Goal: Information Seeking & Learning: Learn about a topic

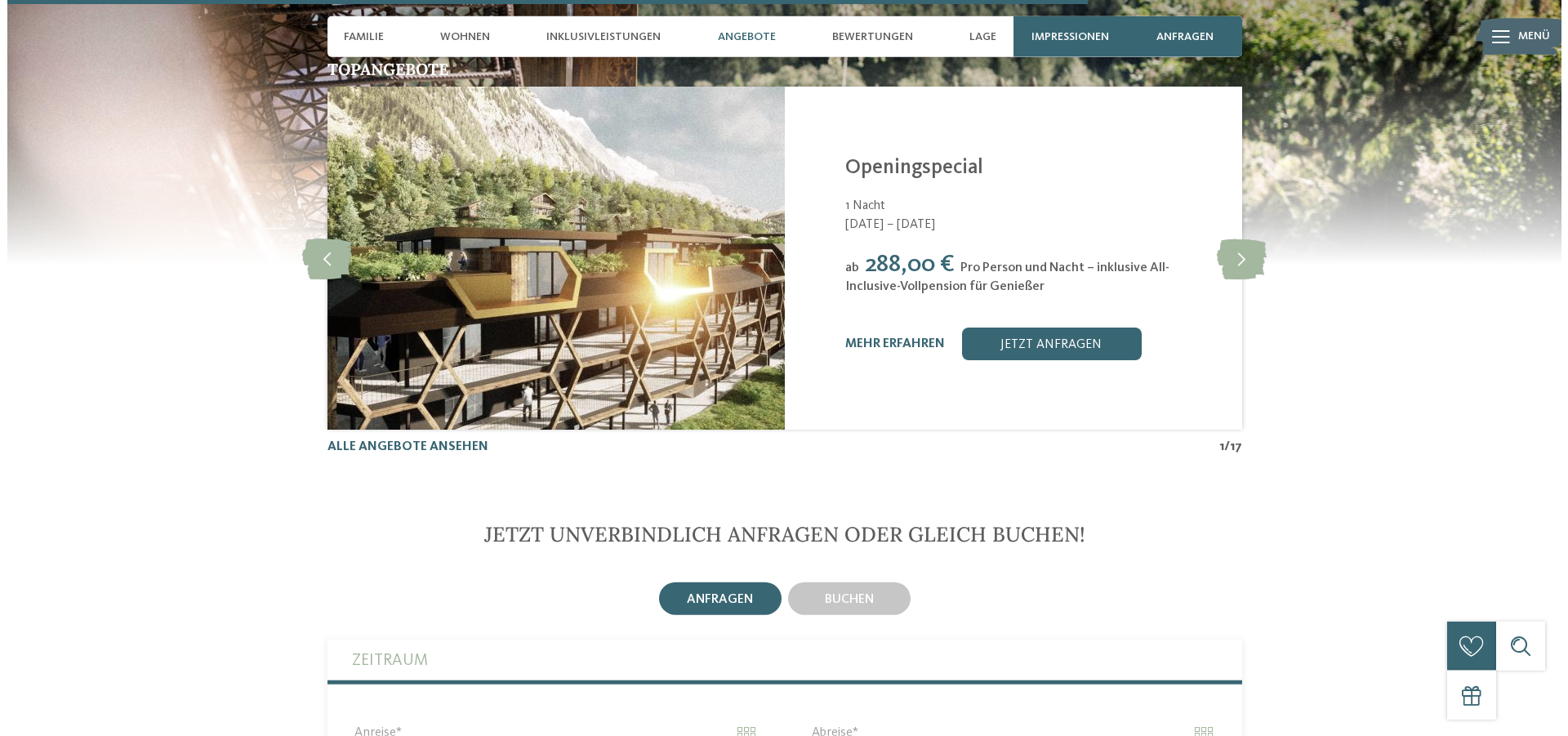
scroll to position [4247, 0]
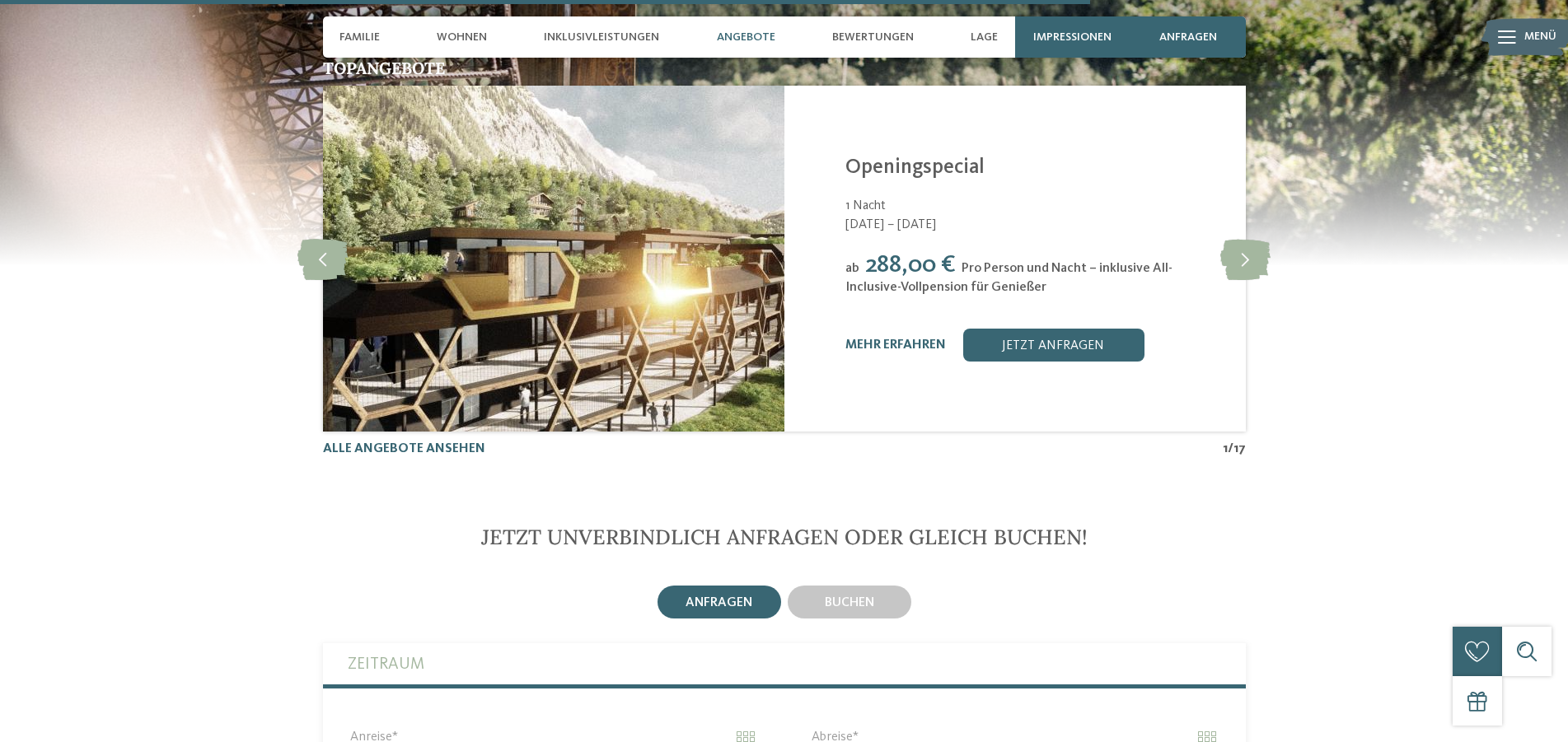
click at [922, 337] on div "mehr erfahren" at bounding box center [895, 345] width 101 height 16
click at [921, 338] on link "mehr erfahren" at bounding box center [895, 344] width 101 height 13
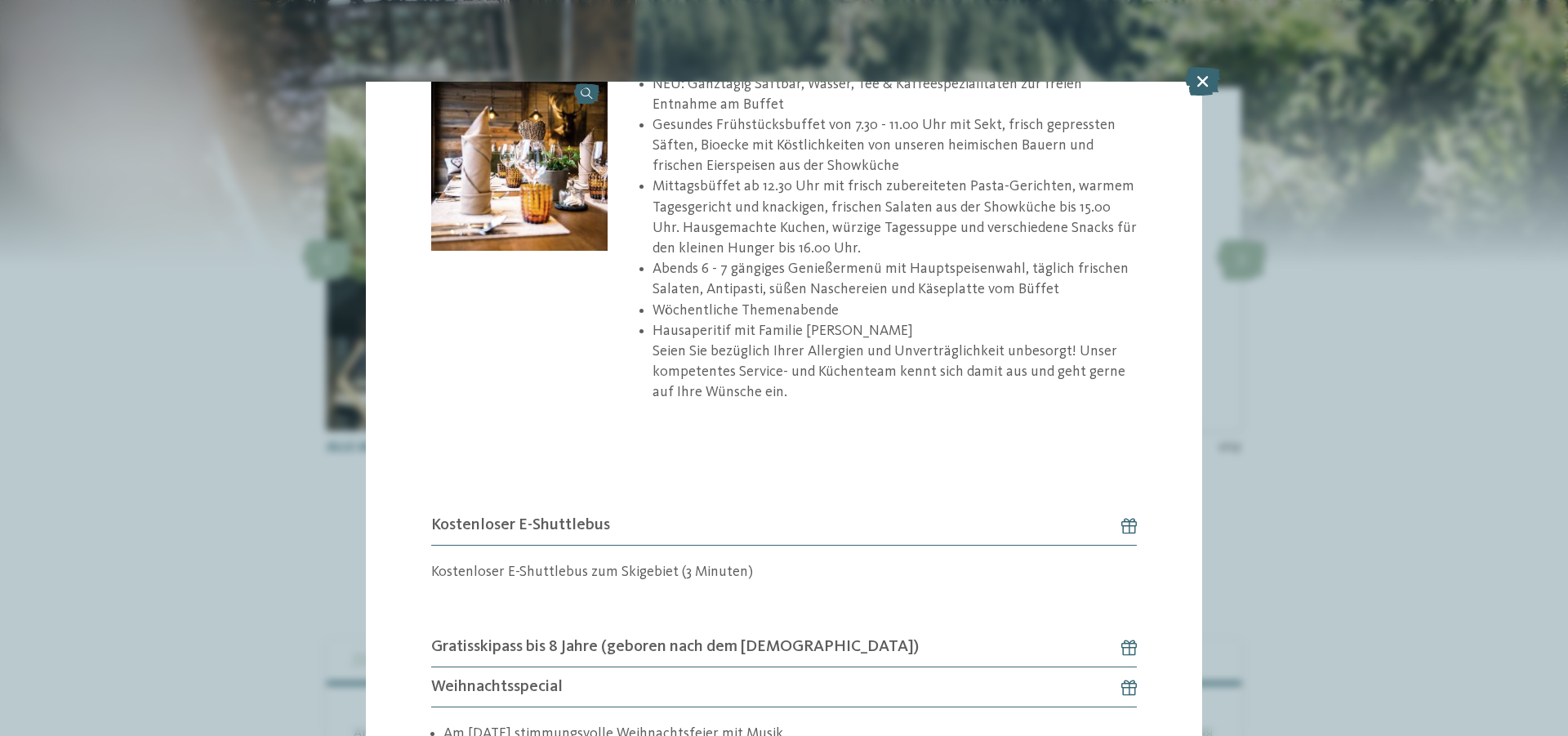
scroll to position [1417, 0]
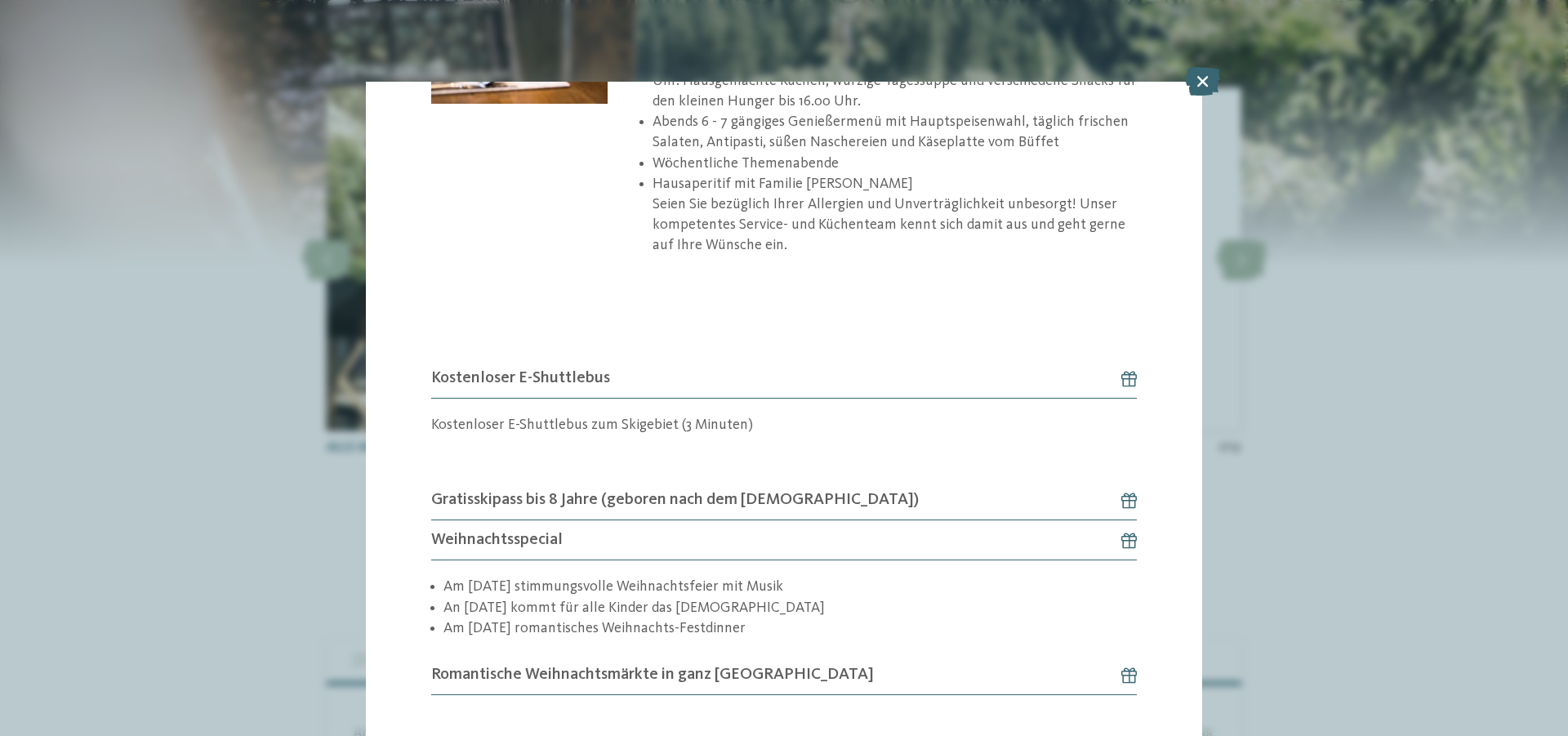
click at [1123, 677] on icon at bounding box center [1121, 674] width 32 height 16
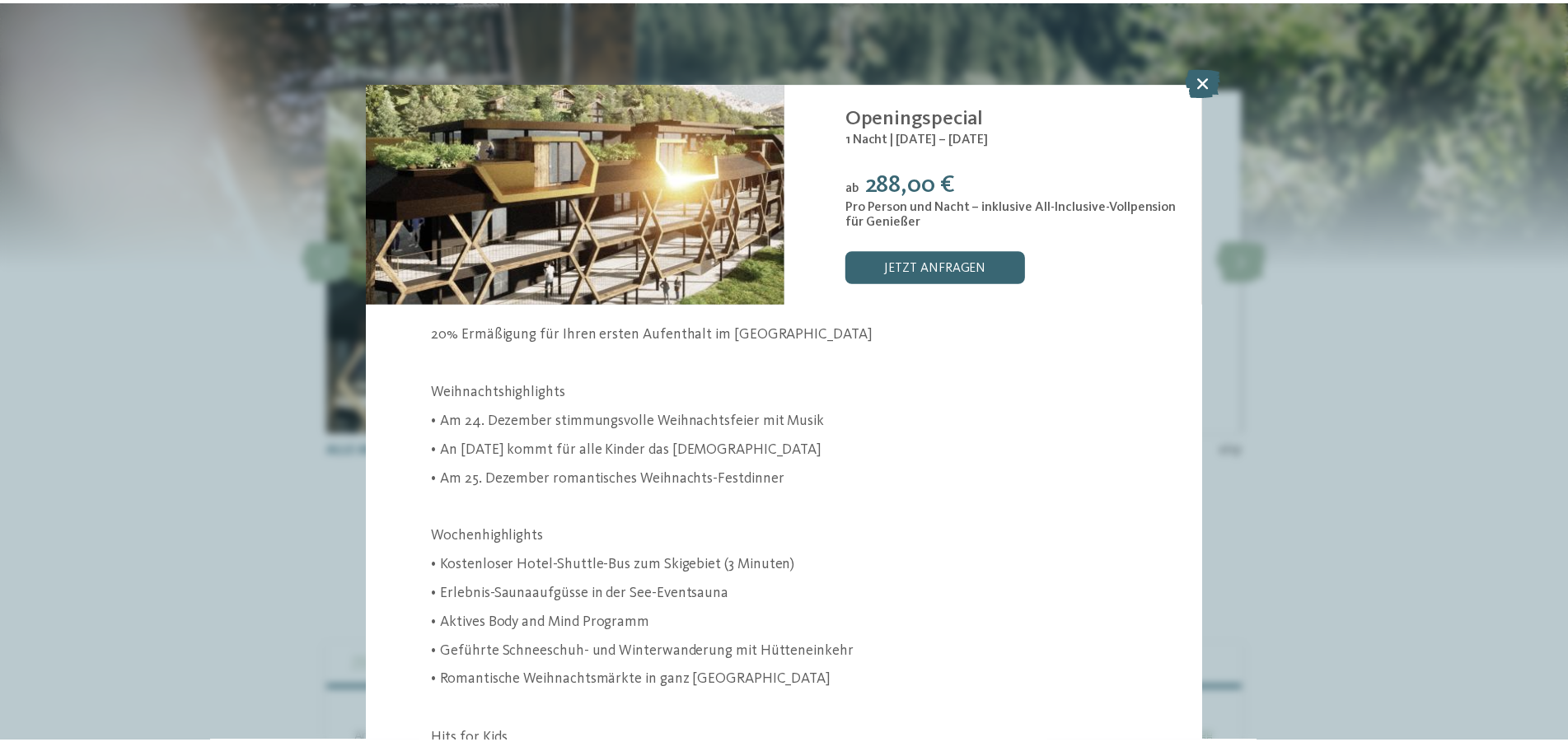
scroll to position [0, 0]
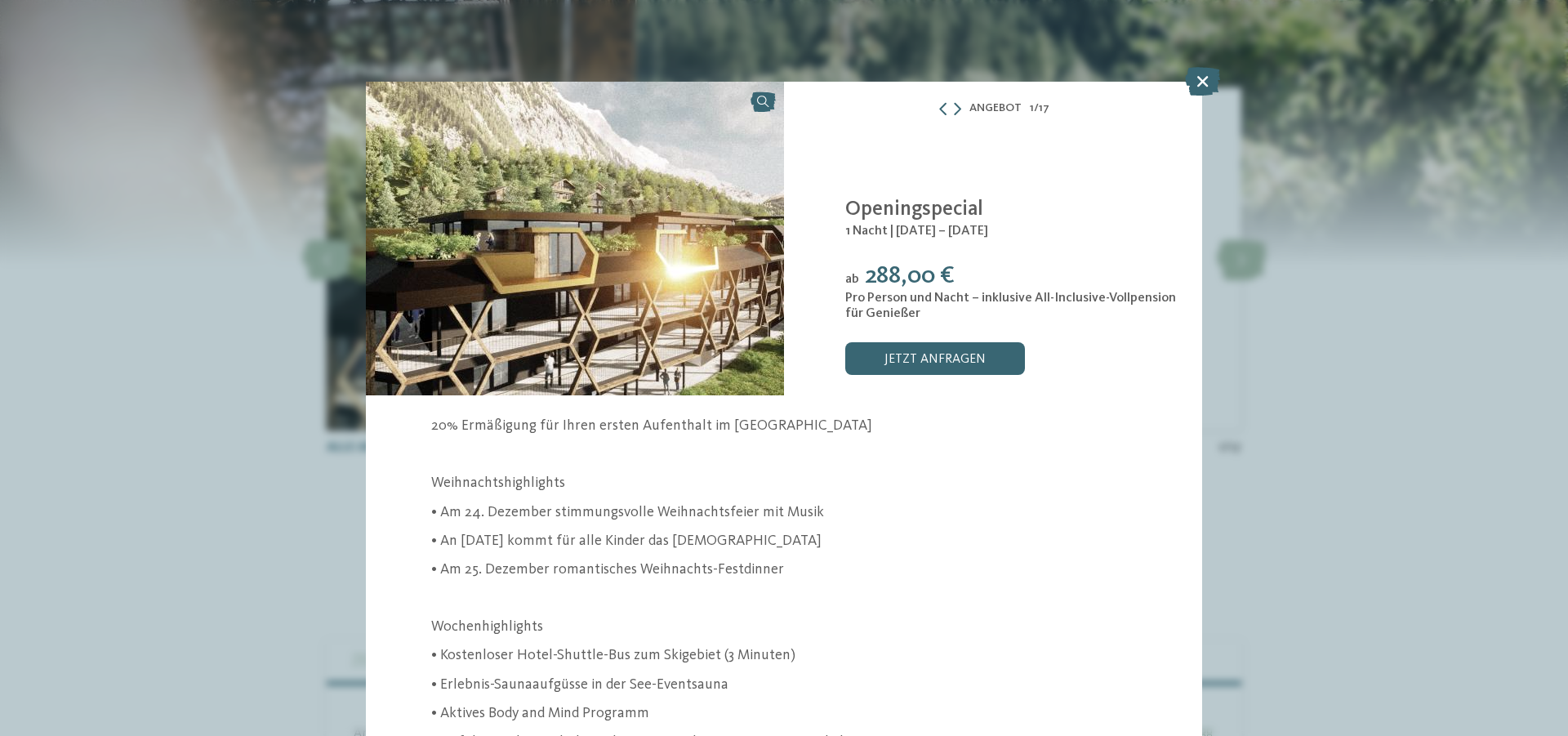
click at [617, 312] on img at bounding box center [574, 238] width 418 height 313
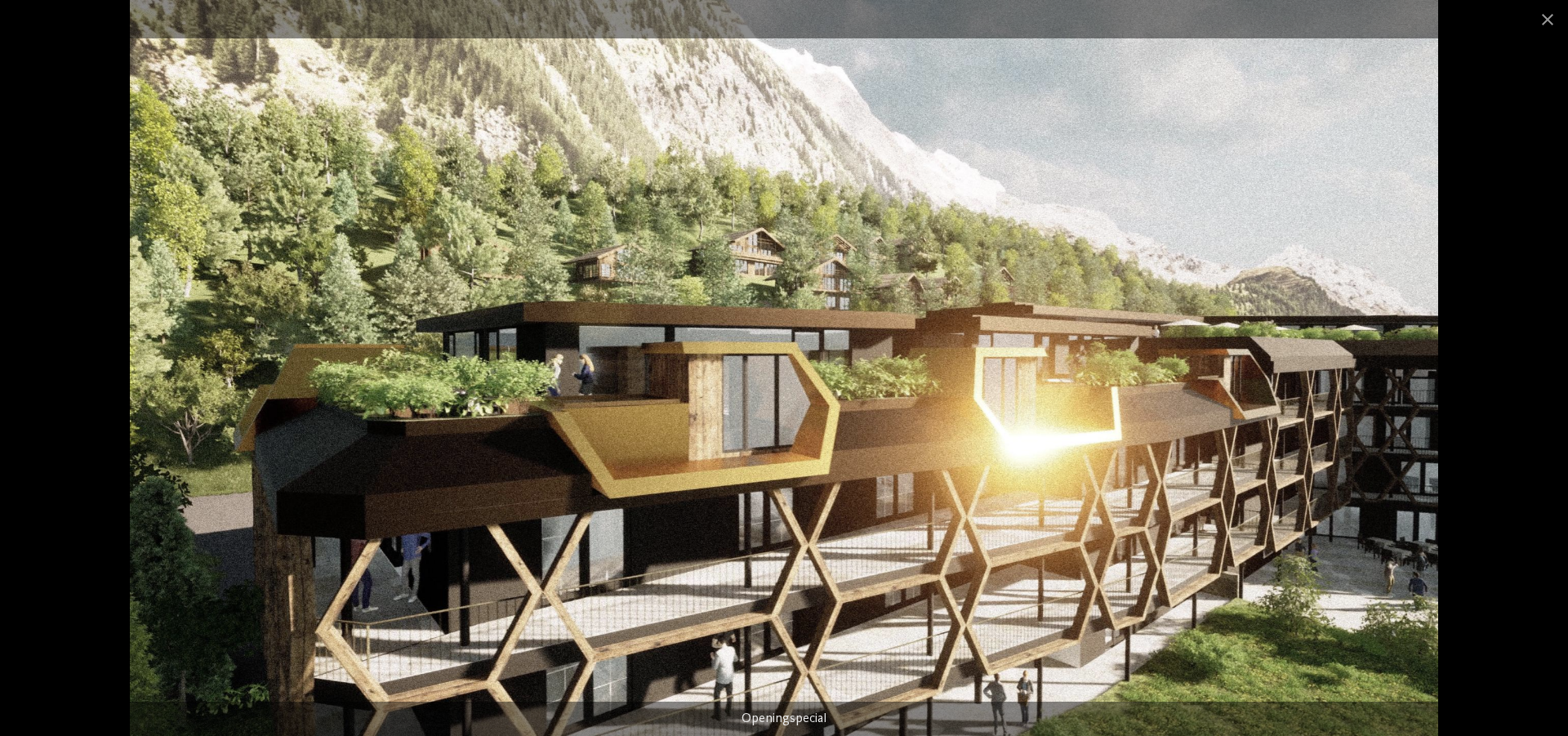
click at [799, 324] on img at bounding box center [784, 368] width 1308 height 736
click at [1548, 15] on span at bounding box center [1548, 19] width 41 height 39
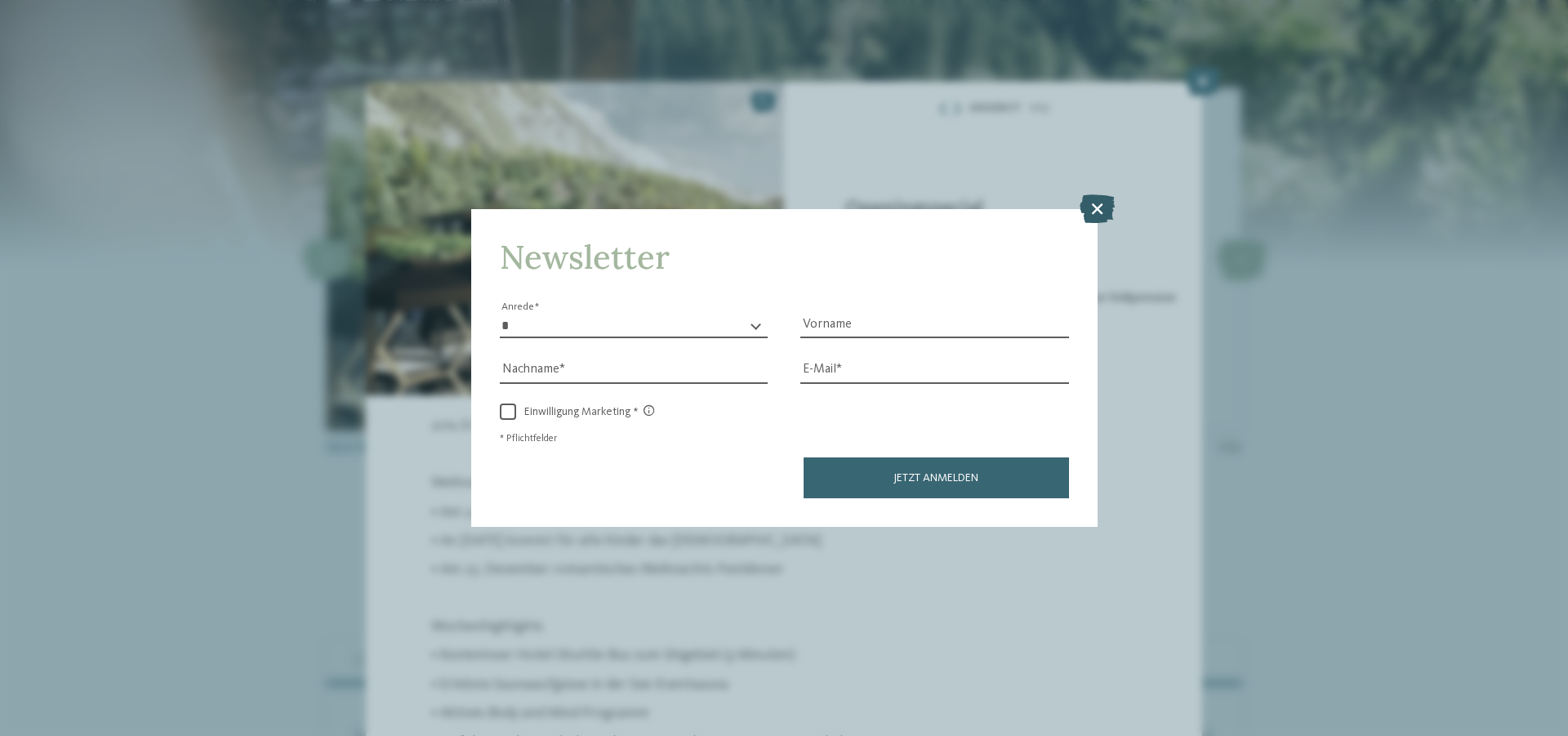
click at [1092, 208] on icon at bounding box center [1097, 208] width 35 height 28
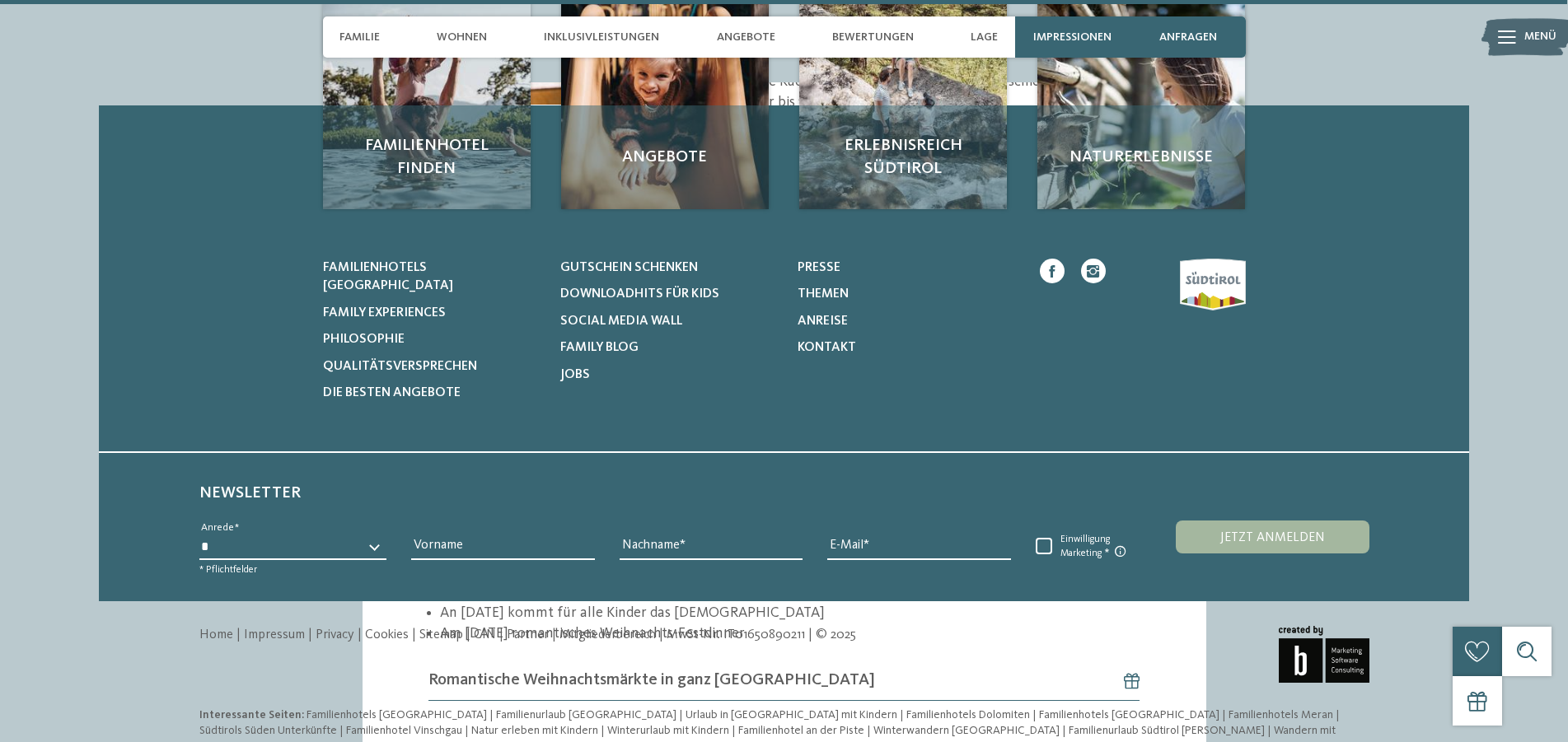
scroll to position [6031, 0]
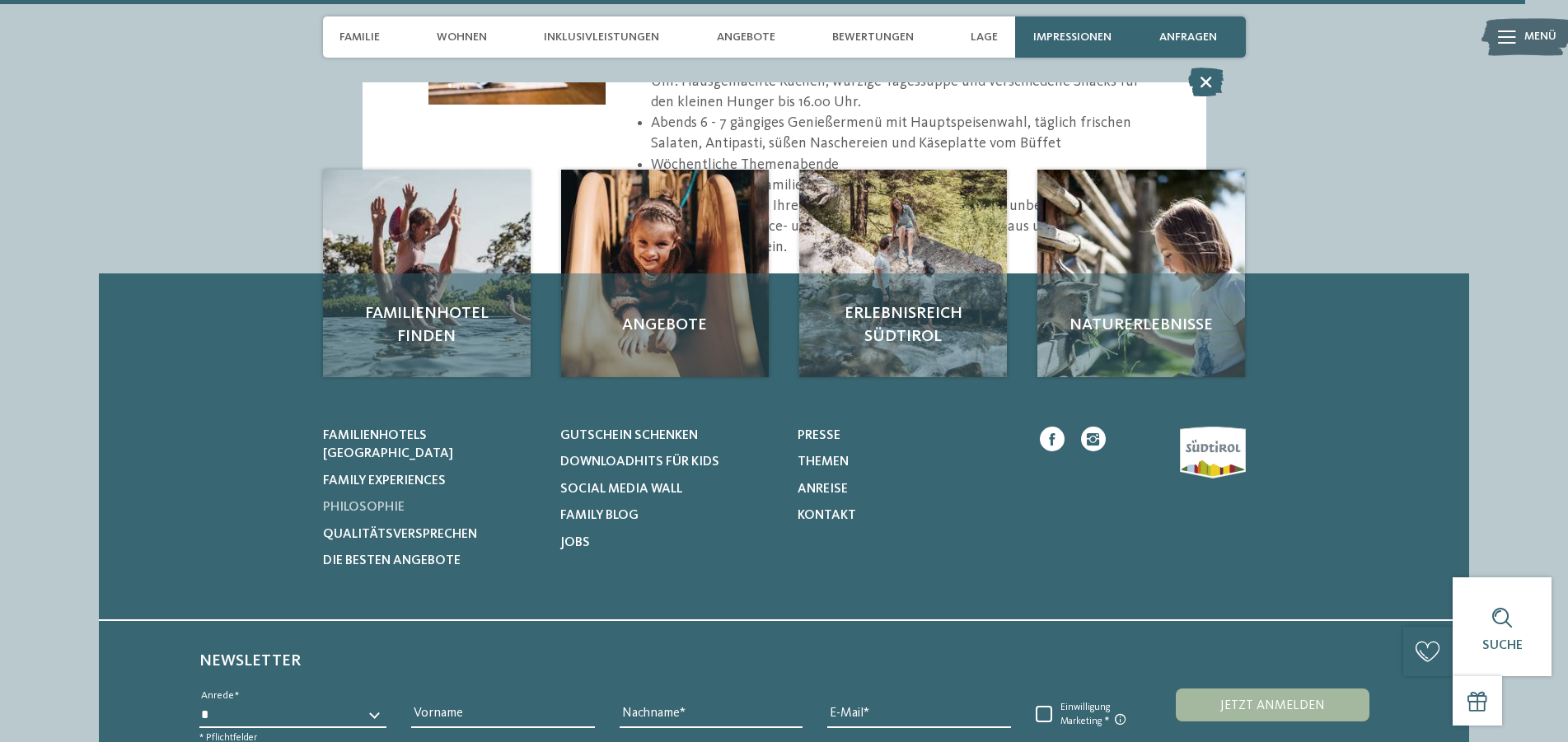
click at [376, 501] on span "Philosophie" at bounding box center [363, 506] width 81 height 13
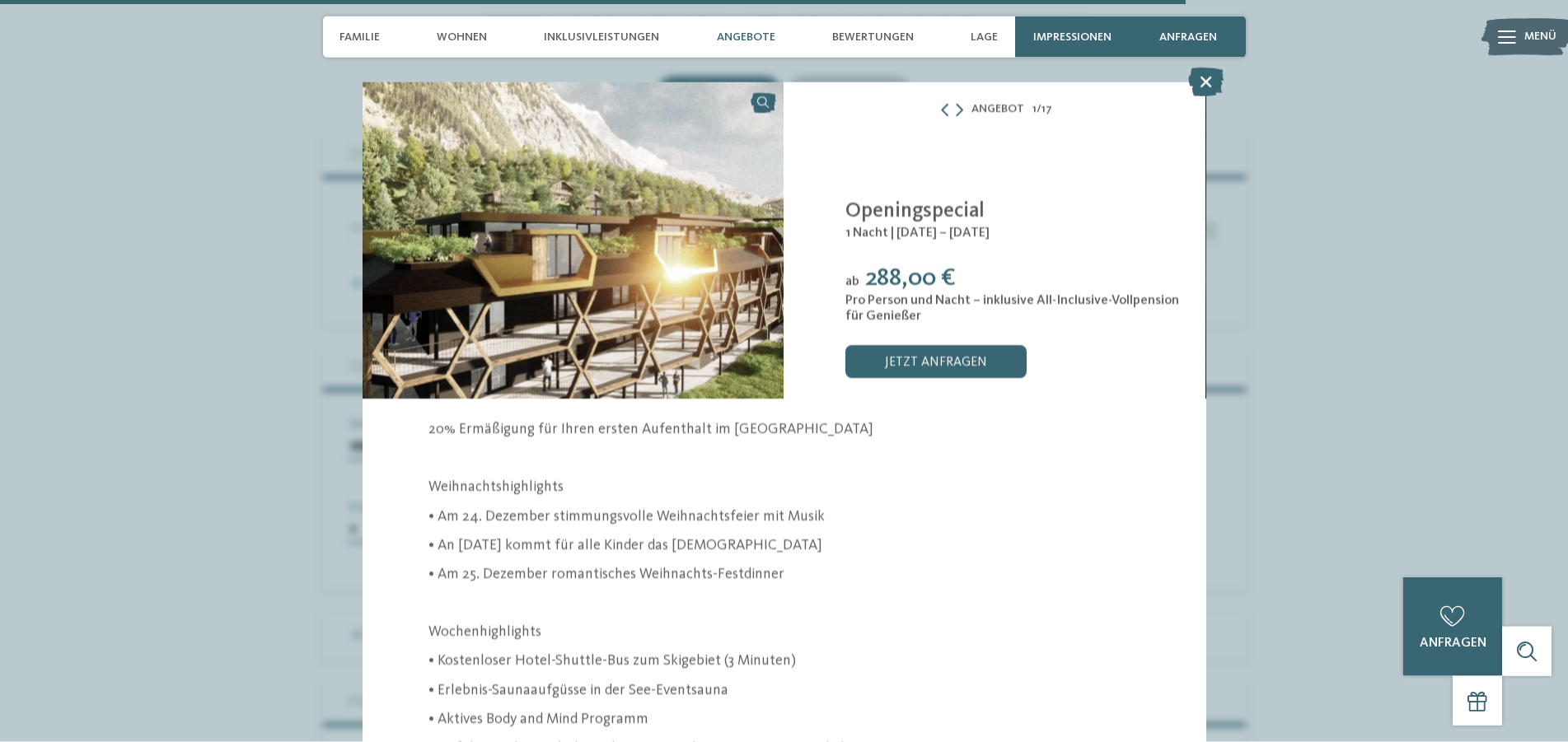
scroll to position [4687, 0]
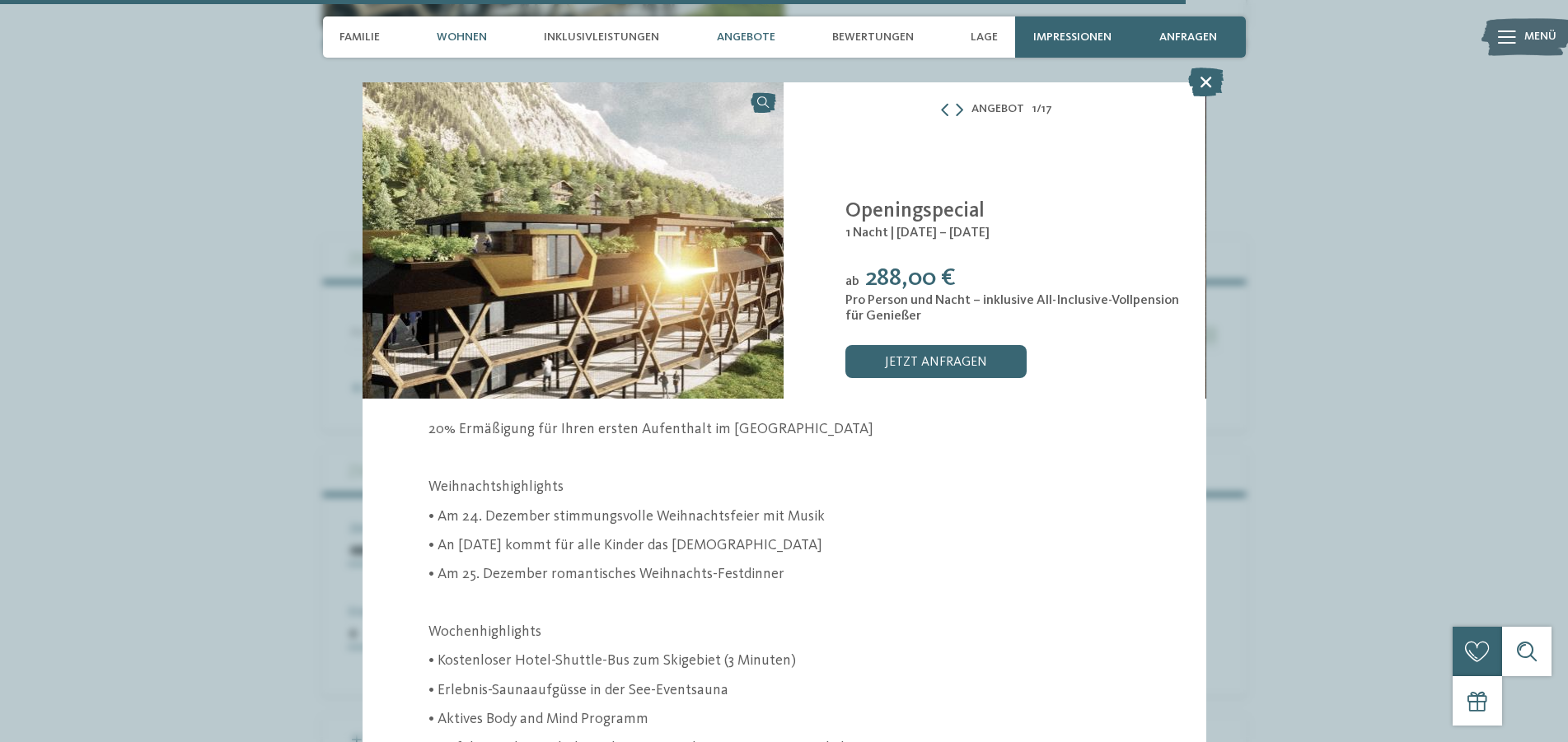
click at [448, 35] on span "Wohnen" at bounding box center [461, 37] width 50 height 14
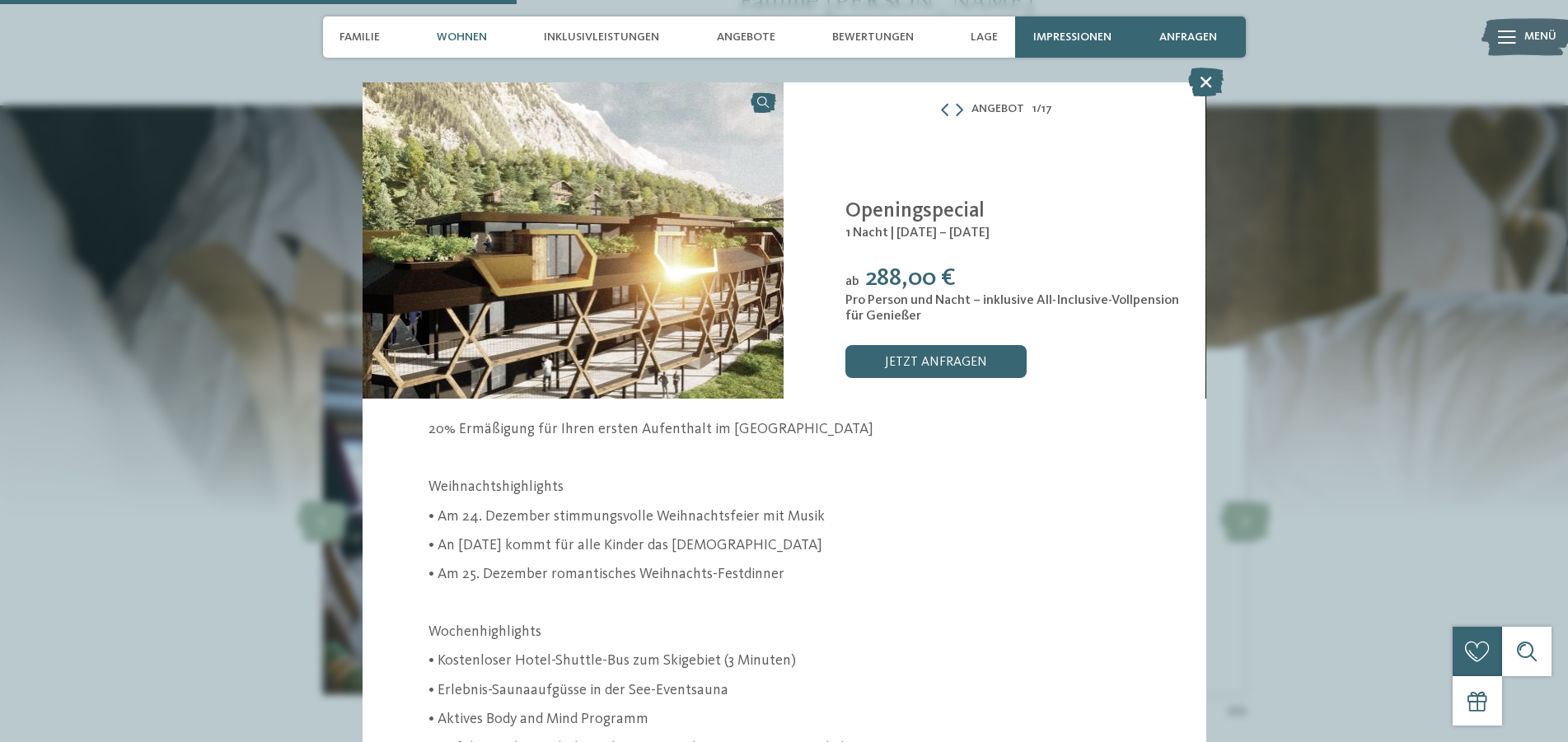
scroll to position [1980, 0]
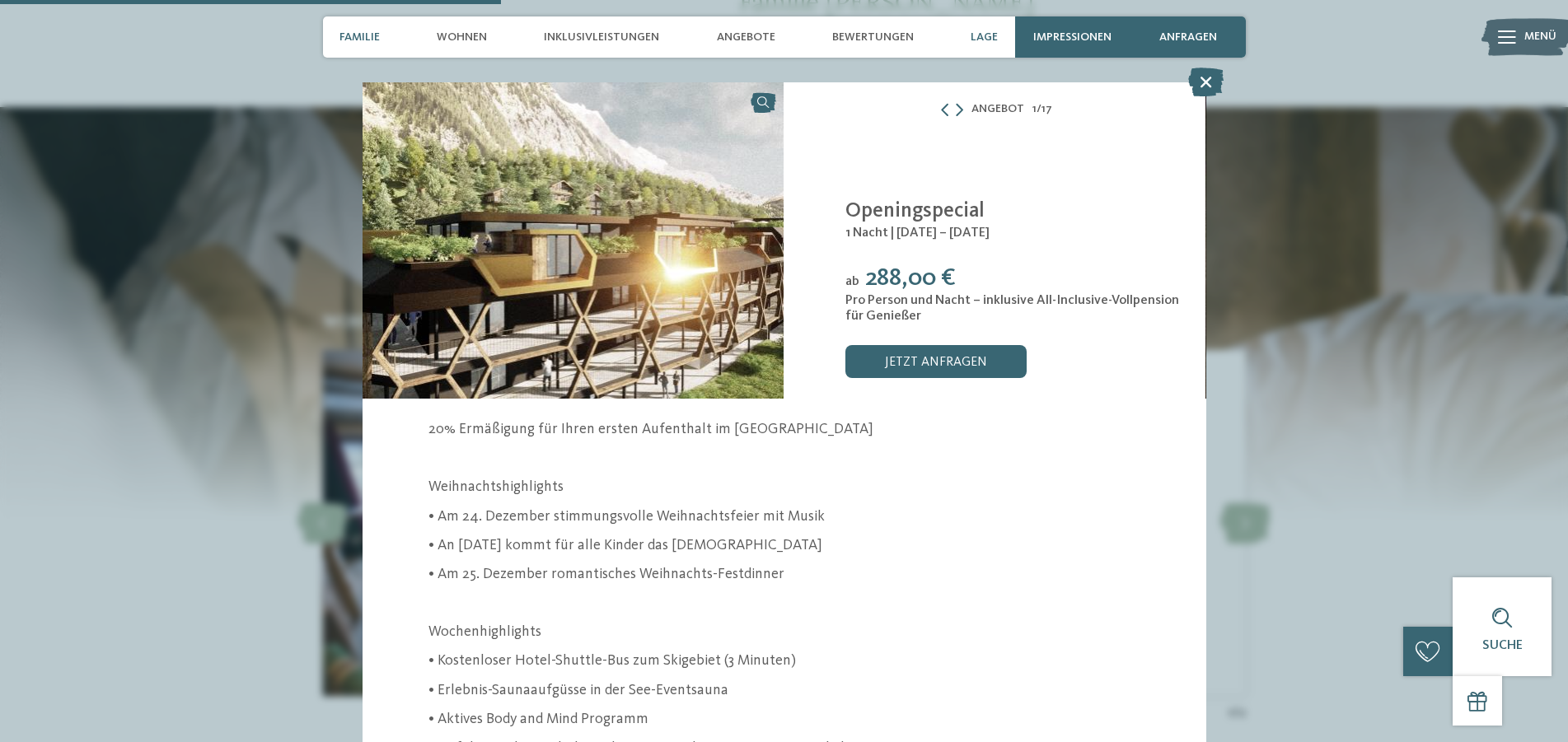
click at [982, 36] on span "Lage" at bounding box center [984, 37] width 27 height 14
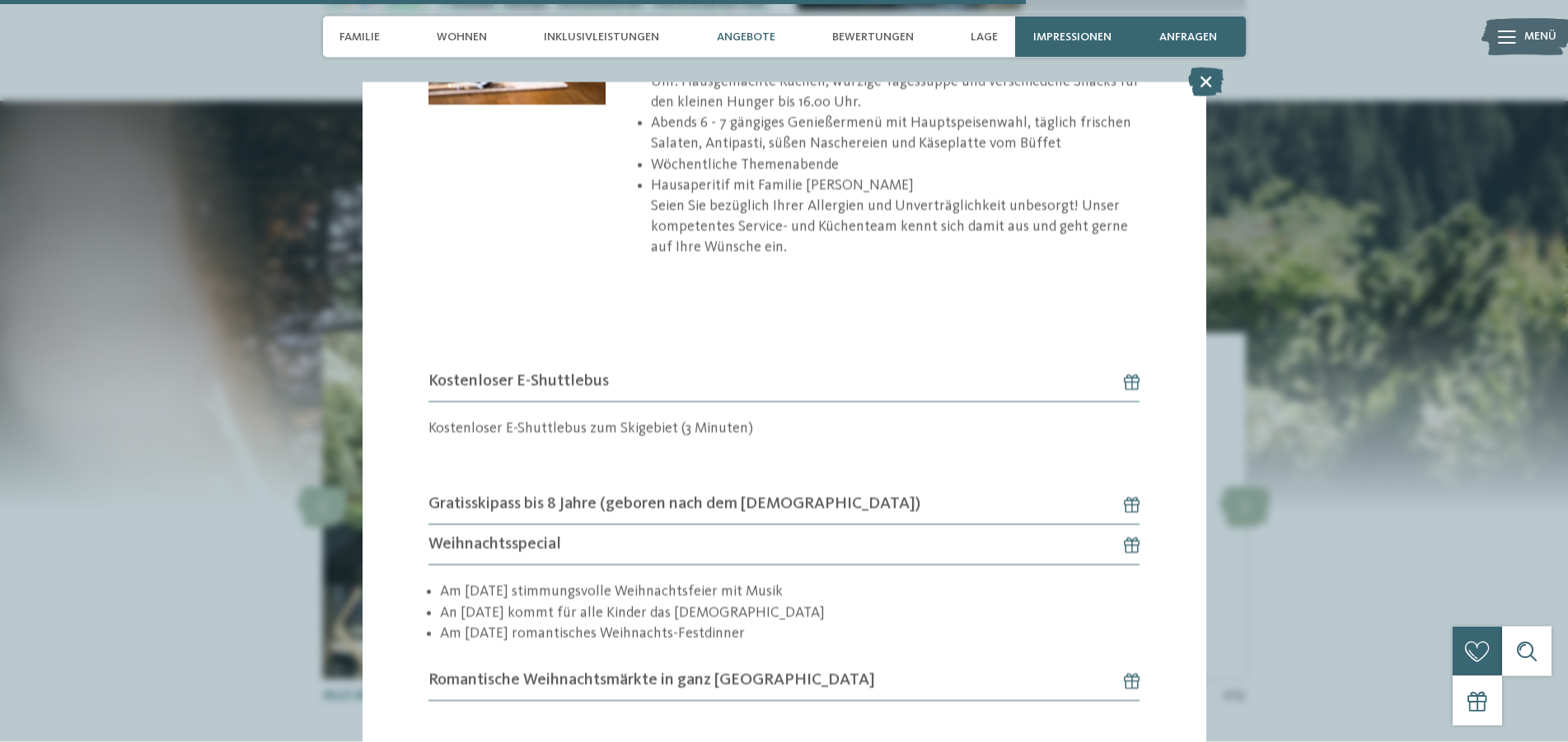
scroll to position [4055, 0]
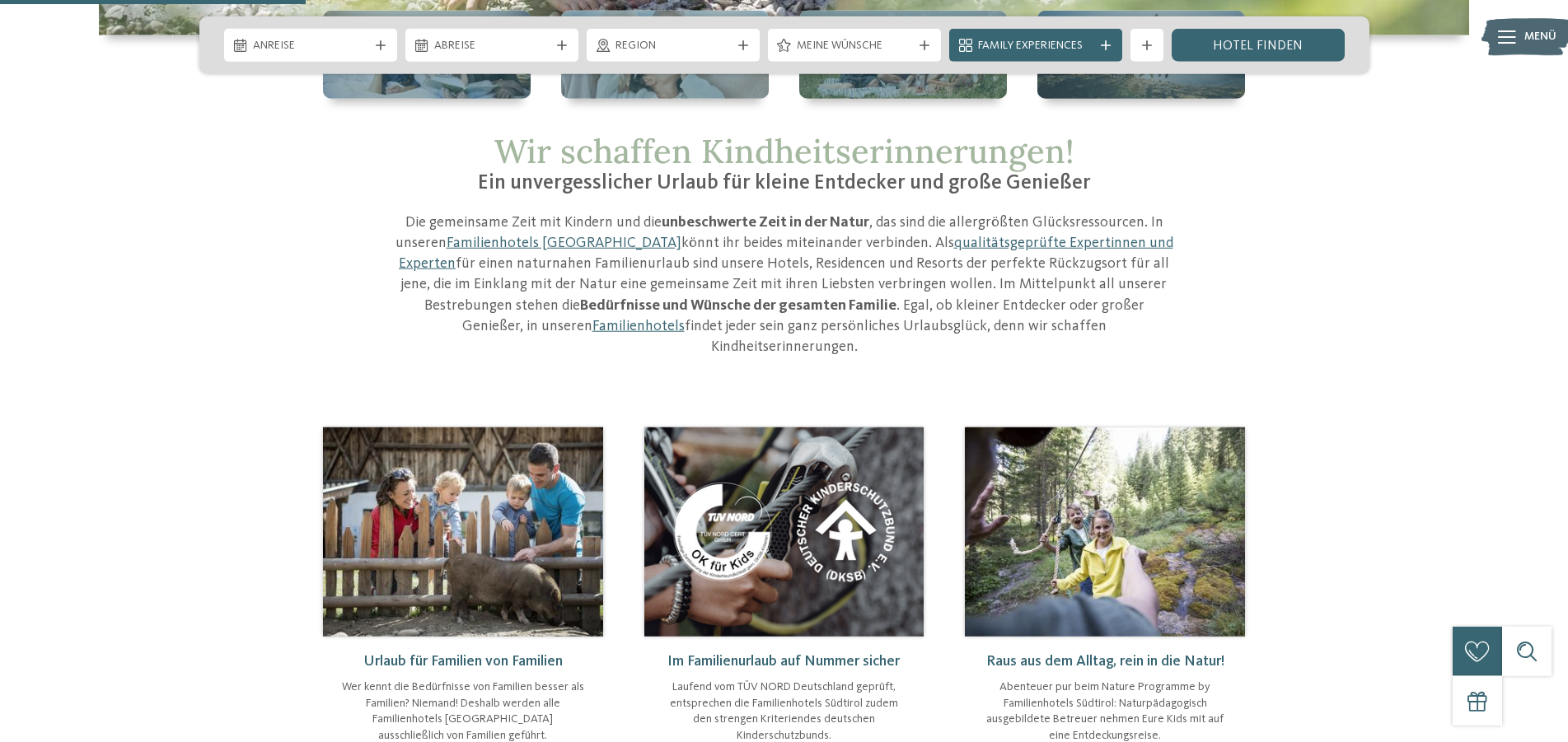
scroll to position [588, 0]
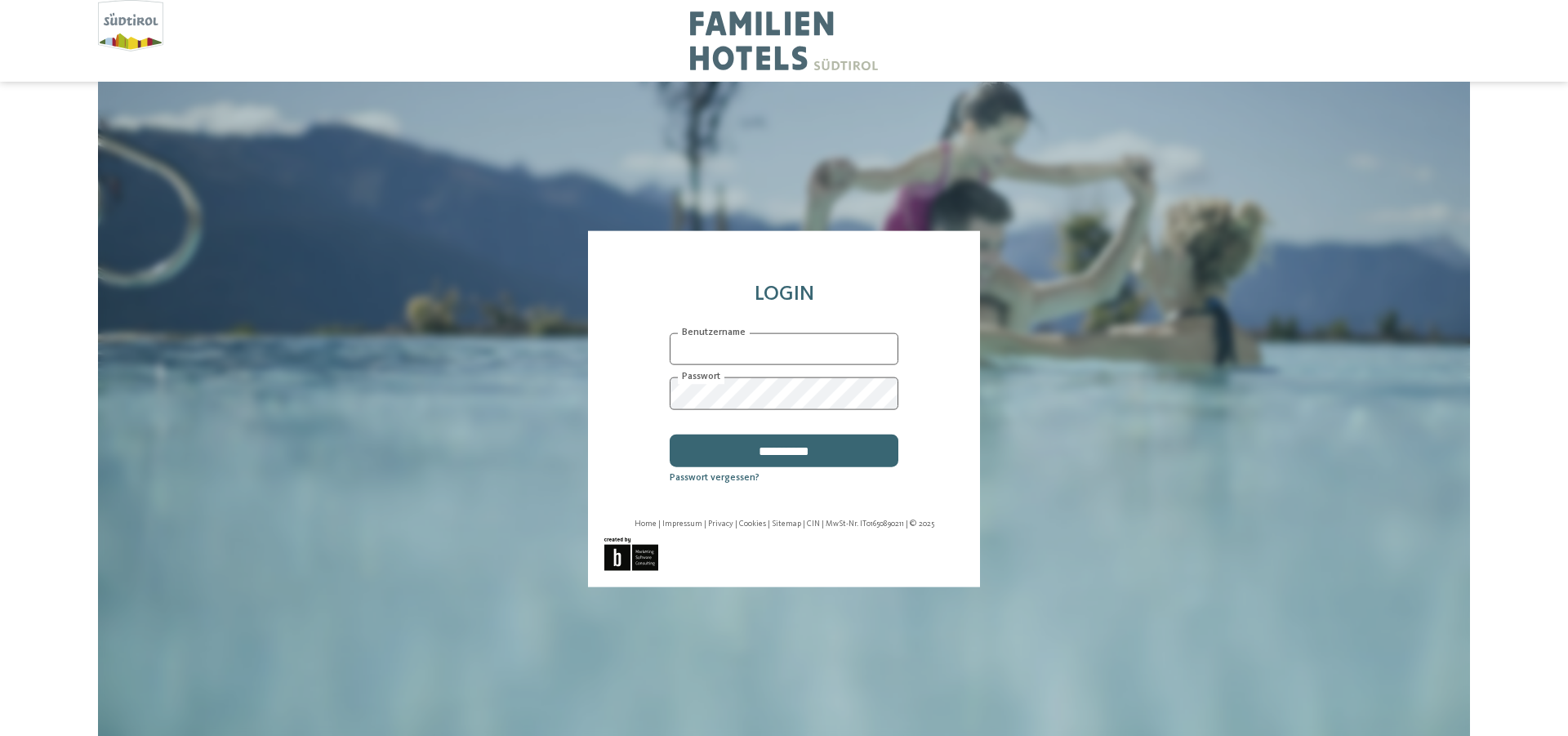
click at [781, 356] on input "text" at bounding box center [784, 349] width 229 height 33
